Goal: Use online tool/utility: Utilize a website feature to perform a specific function

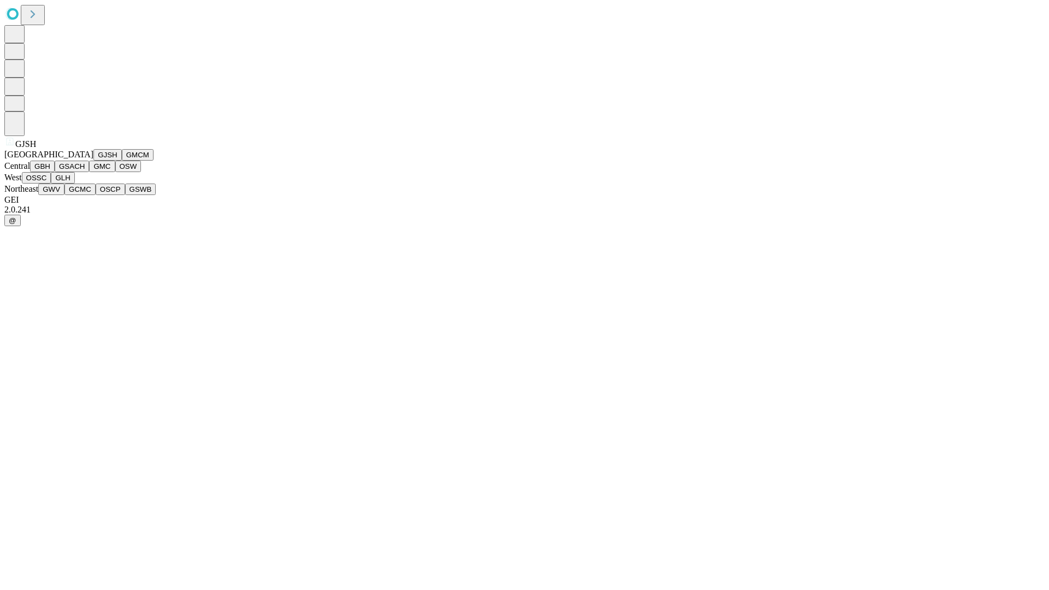
click at [93, 161] on button "GJSH" at bounding box center [107, 154] width 28 height 11
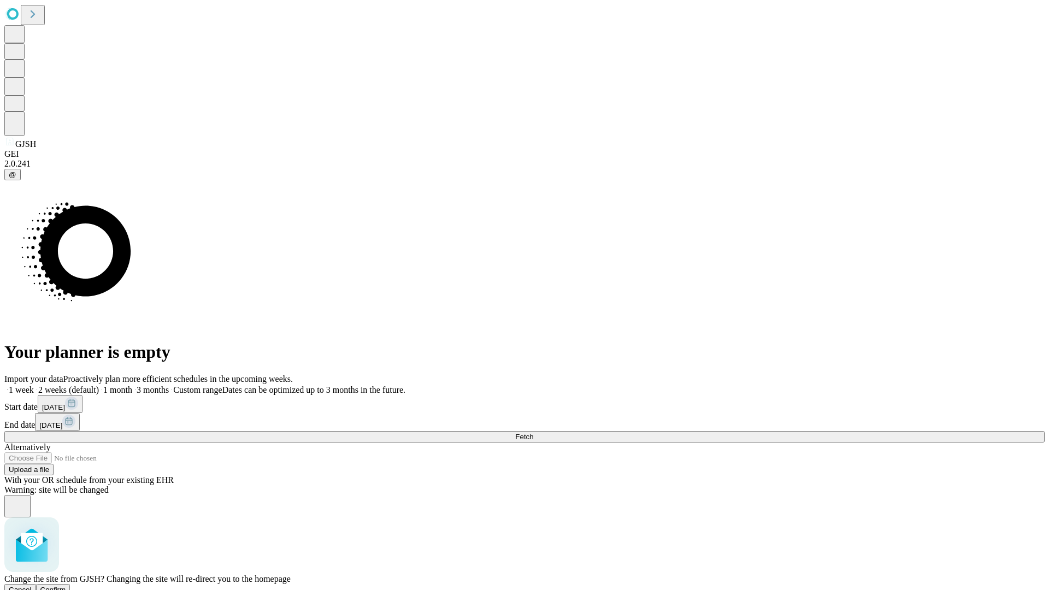
click at [66, 586] on span "Confirm" at bounding box center [53, 590] width 26 height 8
click at [99, 385] on label "2 weeks (default)" at bounding box center [66, 389] width 65 height 9
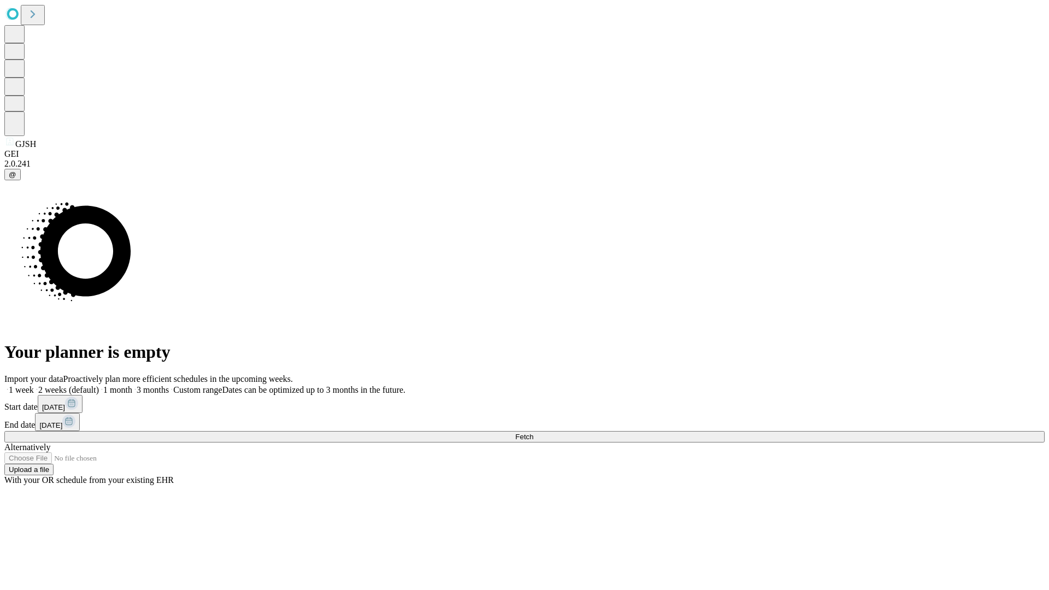
click at [533, 433] on span "Fetch" at bounding box center [524, 437] width 18 height 8
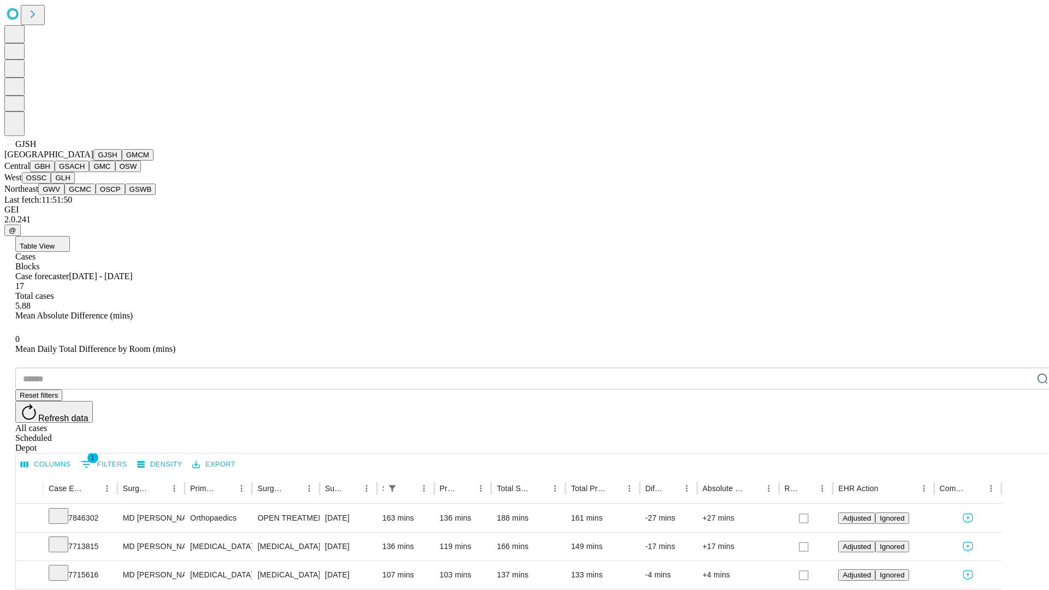
click at [122, 161] on button "GMCM" at bounding box center [138, 154] width 32 height 11
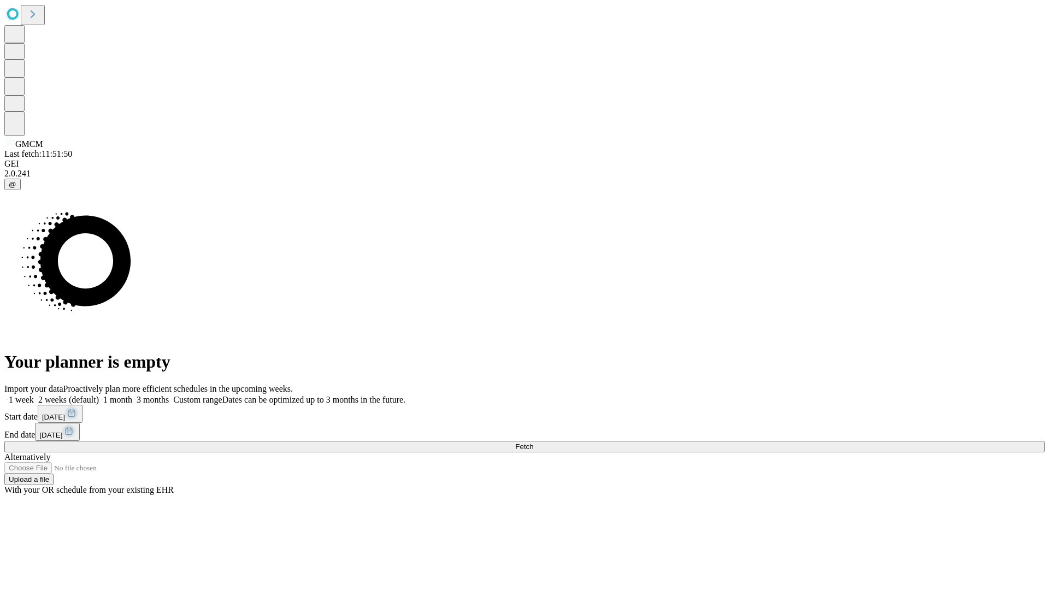
click at [99, 395] on label "2 weeks (default)" at bounding box center [66, 399] width 65 height 9
click at [533, 443] on span "Fetch" at bounding box center [524, 447] width 18 height 8
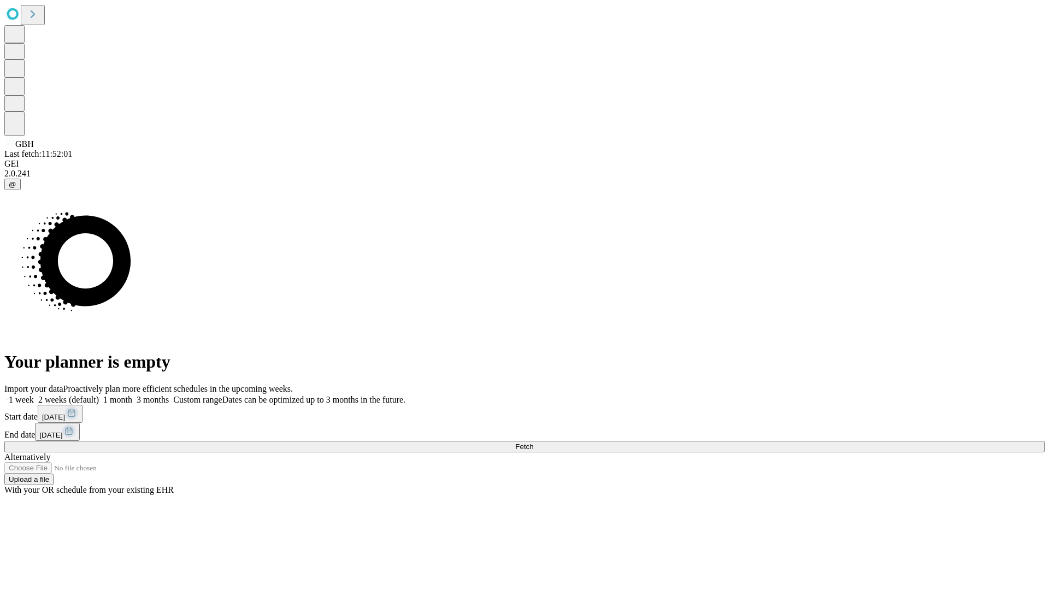
click at [99, 395] on label "2 weeks (default)" at bounding box center [66, 399] width 65 height 9
click at [533, 443] on span "Fetch" at bounding box center [524, 447] width 18 height 8
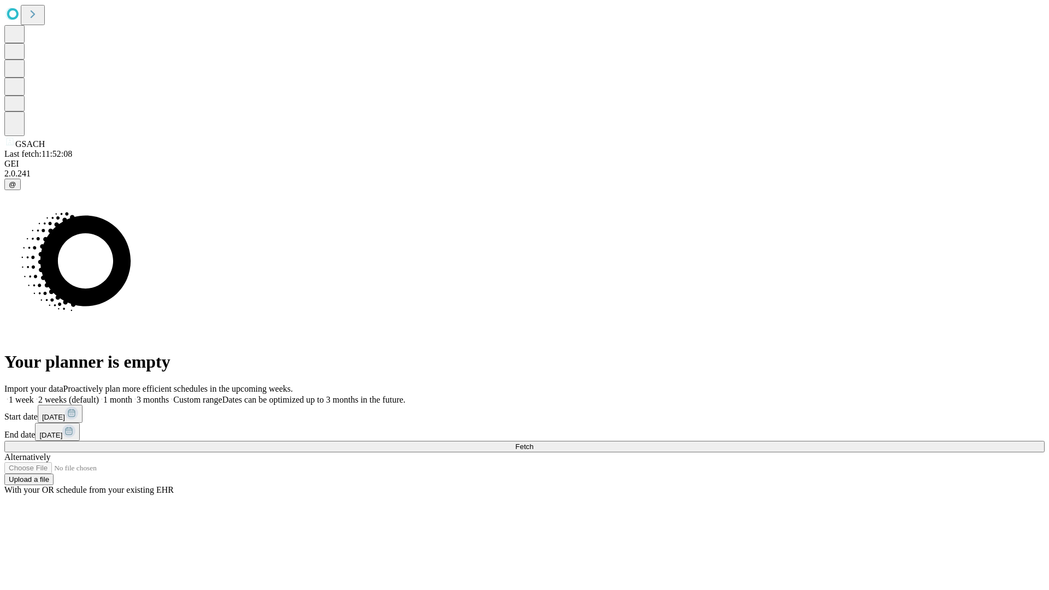
click at [533, 443] on span "Fetch" at bounding box center [524, 447] width 18 height 8
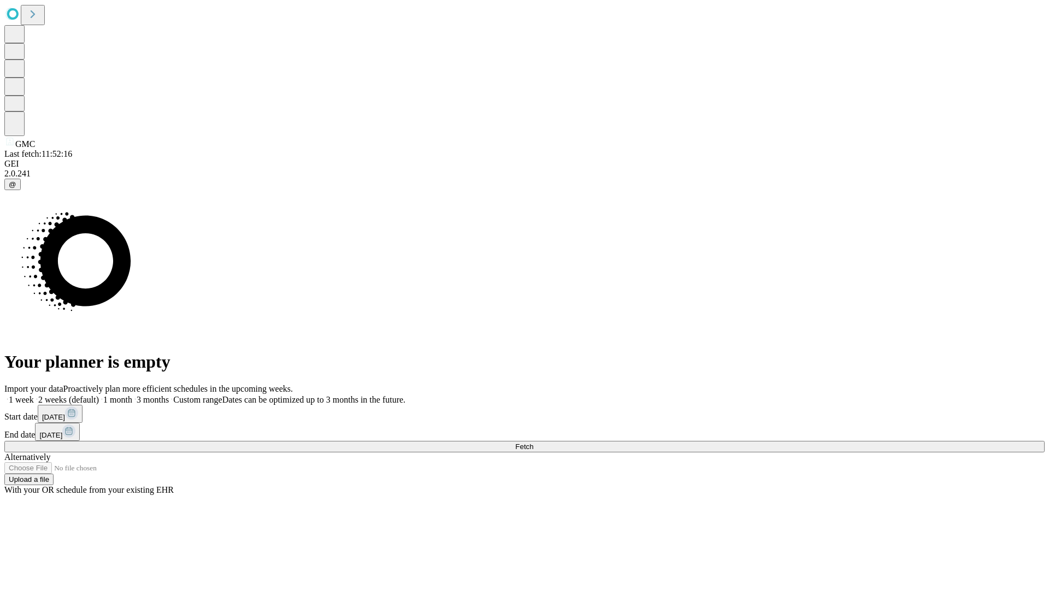
click at [99, 395] on label "2 weeks (default)" at bounding box center [66, 399] width 65 height 9
click at [533, 443] on span "Fetch" at bounding box center [524, 447] width 18 height 8
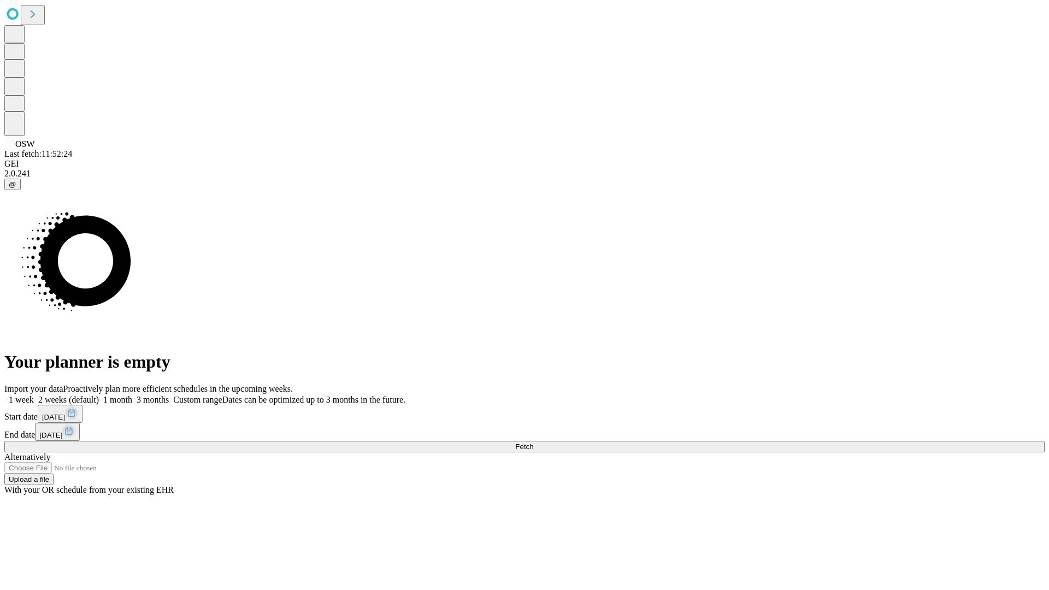
click at [99, 395] on label "2 weeks (default)" at bounding box center [66, 399] width 65 height 9
click at [533, 443] on span "Fetch" at bounding box center [524, 447] width 18 height 8
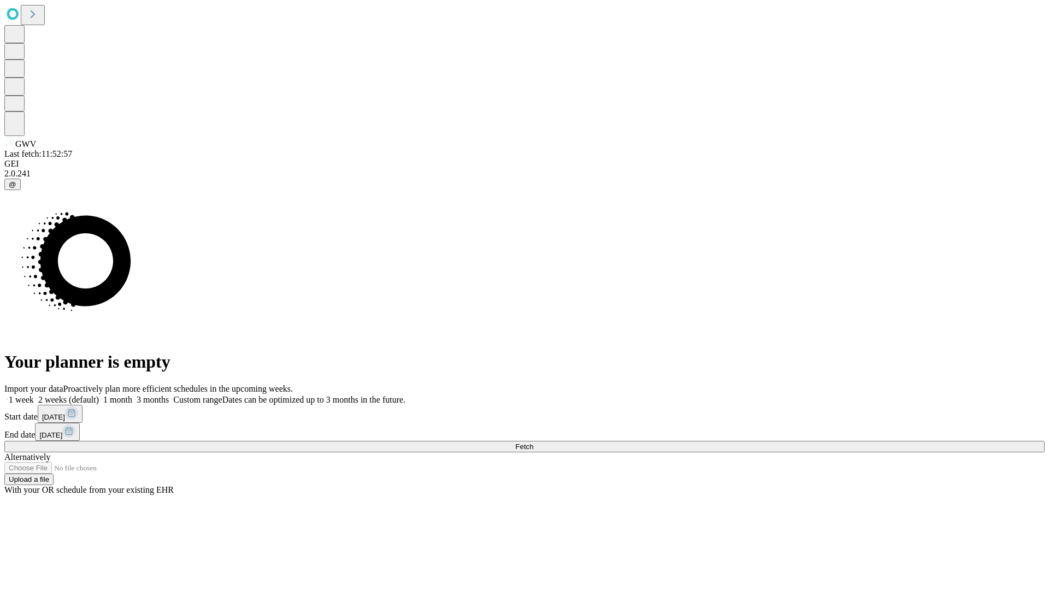
click at [99, 395] on label "2 weeks (default)" at bounding box center [66, 399] width 65 height 9
click at [533, 443] on span "Fetch" at bounding box center [524, 447] width 18 height 8
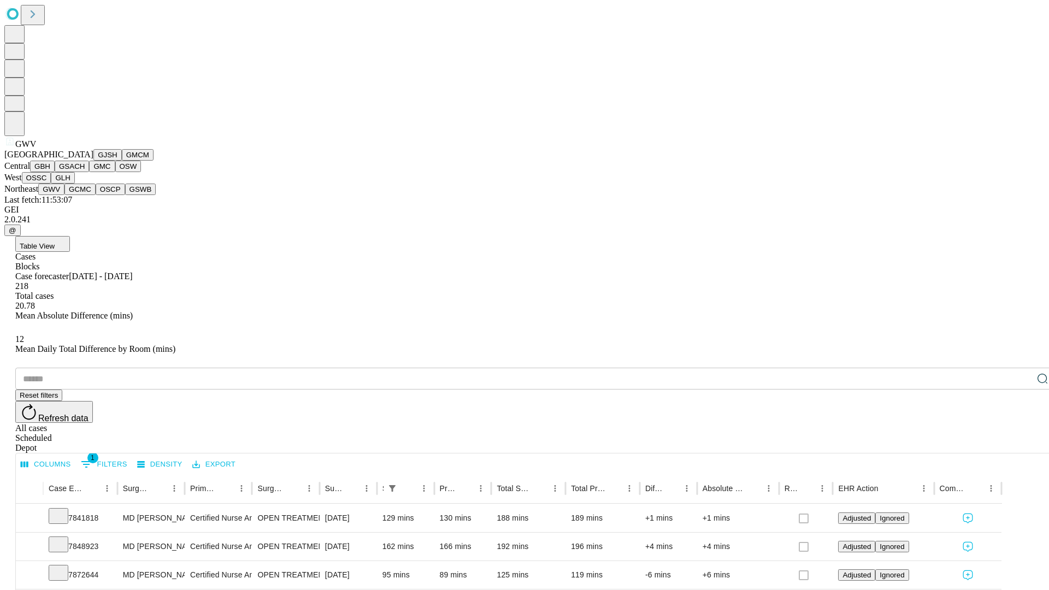
click at [85, 195] on button "GCMC" at bounding box center [79, 189] width 31 height 11
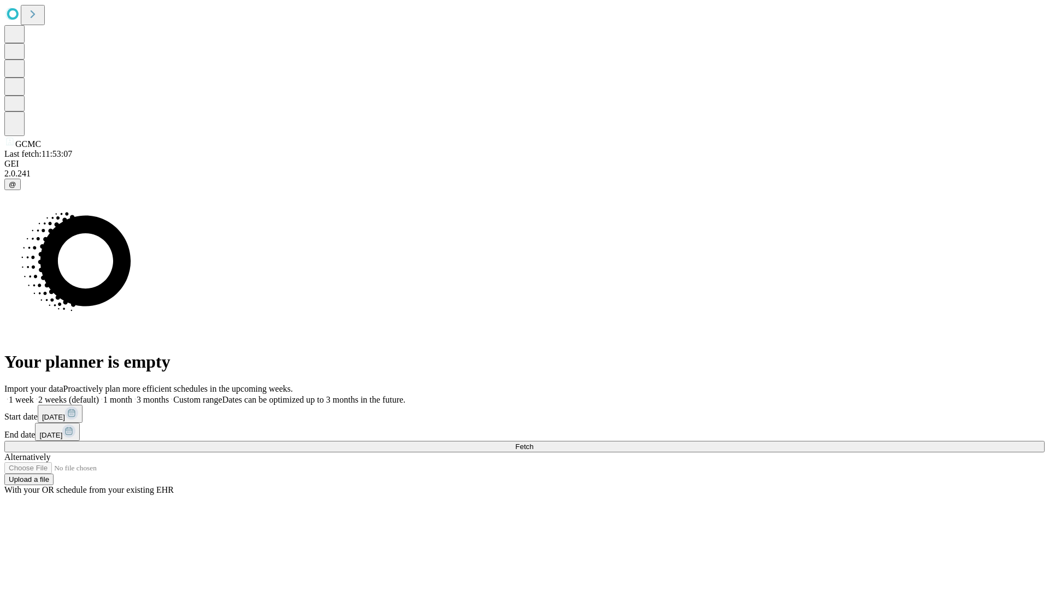
click at [99, 395] on label "2 weeks (default)" at bounding box center [66, 399] width 65 height 9
click at [533, 443] on span "Fetch" at bounding box center [524, 447] width 18 height 8
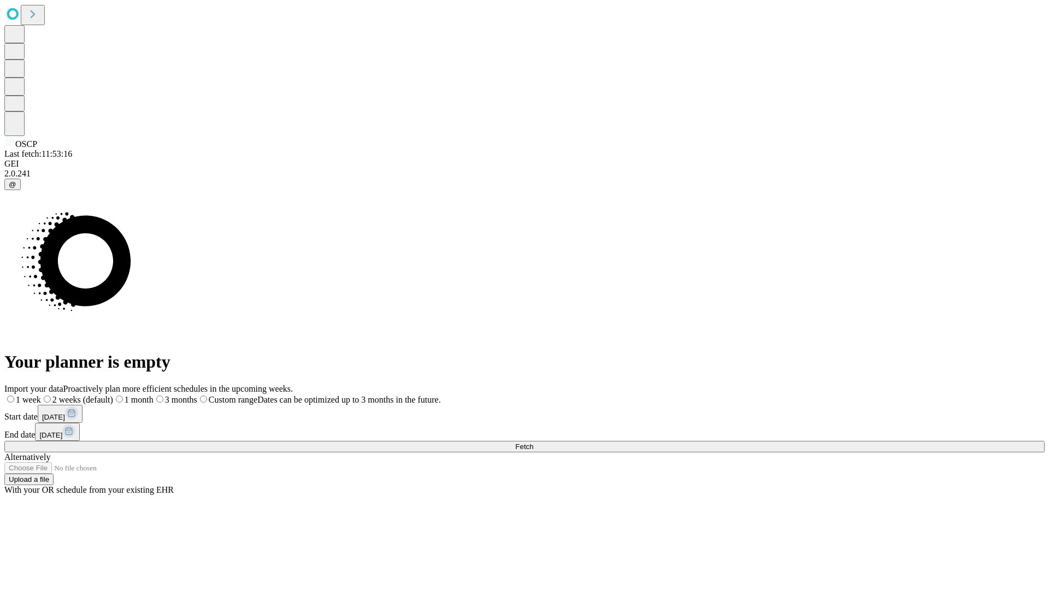
click at [533, 443] on span "Fetch" at bounding box center [524, 447] width 18 height 8
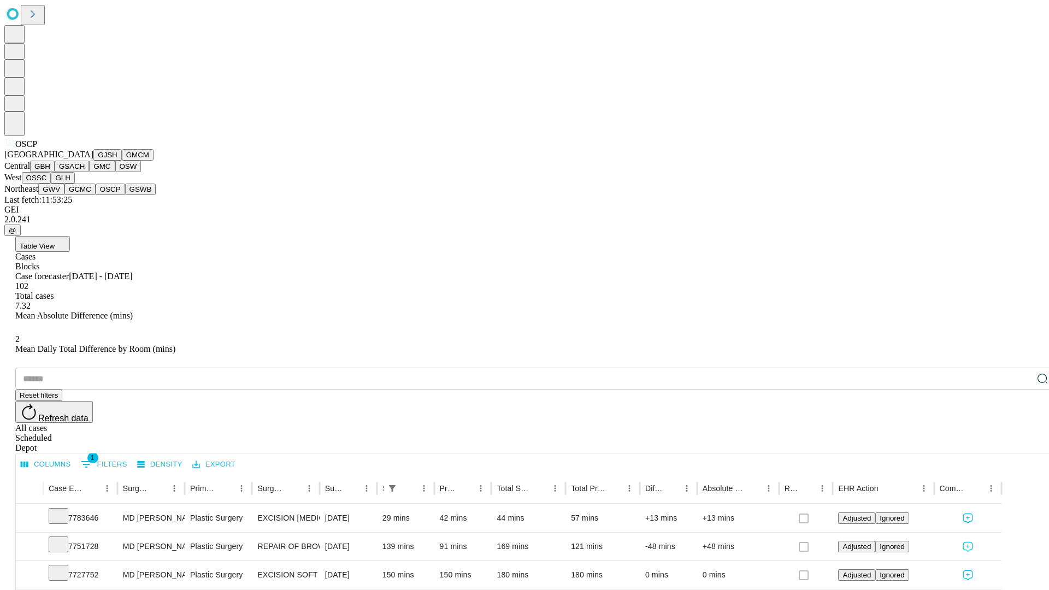
click at [125, 195] on button "GSWB" at bounding box center [140, 189] width 31 height 11
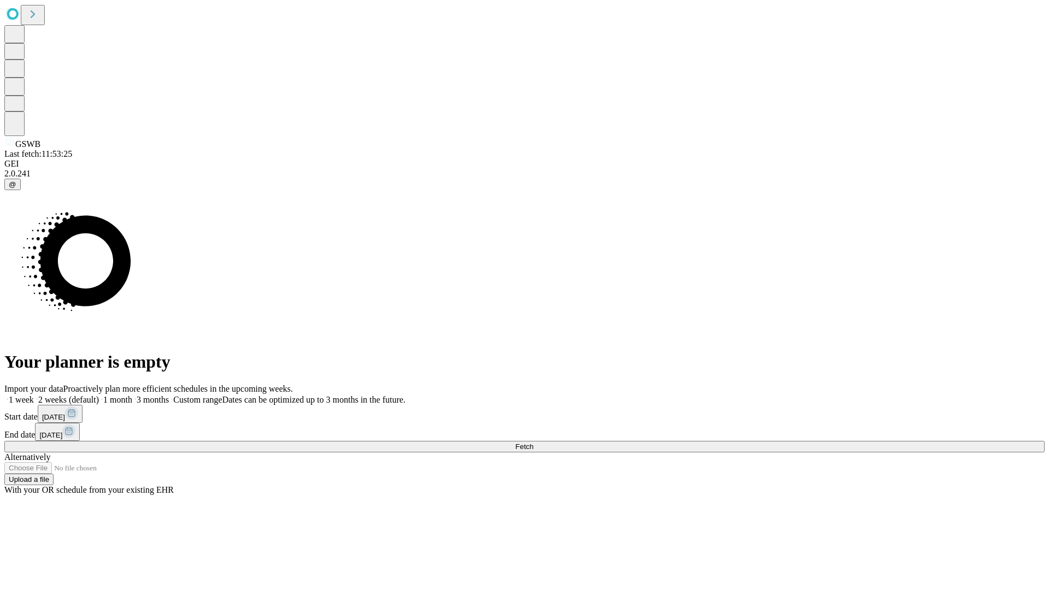
click at [99, 395] on label "2 weeks (default)" at bounding box center [66, 399] width 65 height 9
click at [533, 443] on span "Fetch" at bounding box center [524, 447] width 18 height 8
